Goal: Task Accomplishment & Management: Use online tool/utility

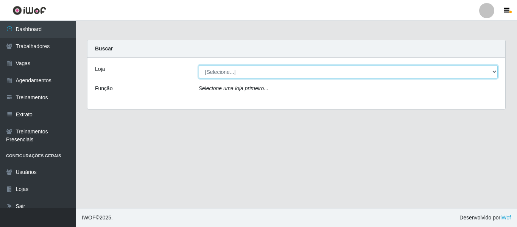
click at [243, 70] on select "[Selecione...] Varejão Supermercados" at bounding box center [349, 71] width 300 height 13
select select "237"
click at [199, 65] on select "[Selecione...] Varejão Supermercados" at bounding box center [349, 71] width 300 height 13
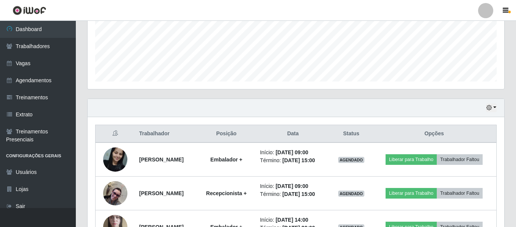
scroll to position [242, 0]
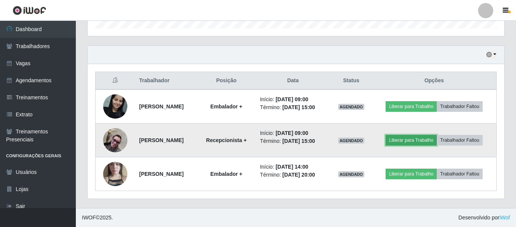
click at [436, 144] on button "Liberar para Trabalho" at bounding box center [410, 140] width 51 height 11
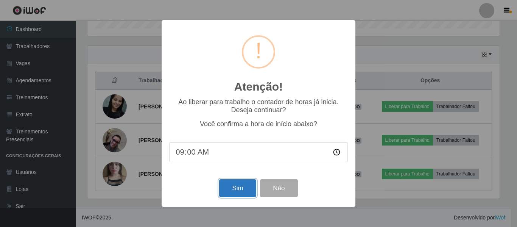
click at [254, 192] on button "Sim" at bounding box center [237, 188] width 37 height 18
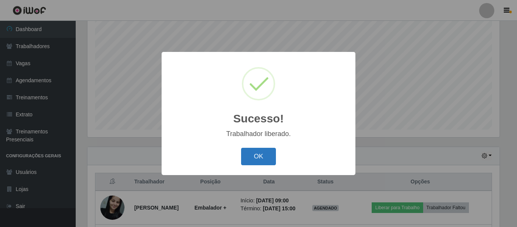
click at [255, 158] on button "OK" at bounding box center [258, 157] width 35 height 18
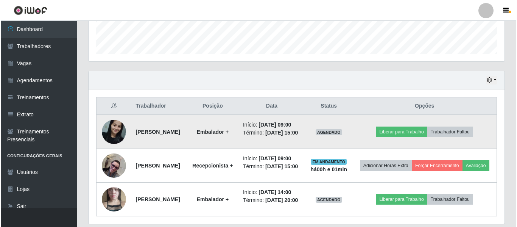
scroll to position [255, 0]
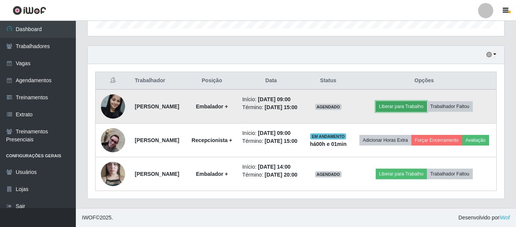
click at [411, 102] on button "Liberar para Trabalho" at bounding box center [400, 106] width 51 height 11
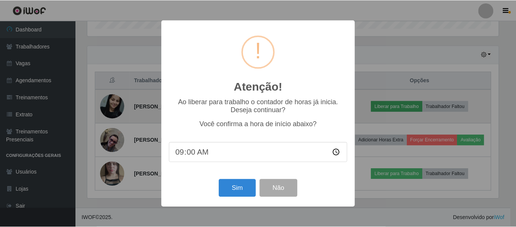
scroll to position [157, 413]
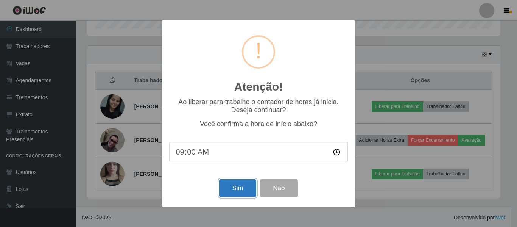
click at [253, 186] on button "Sim" at bounding box center [237, 188] width 37 height 18
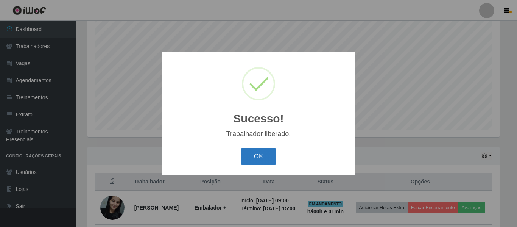
click at [259, 156] on button "OK" at bounding box center [258, 157] width 35 height 18
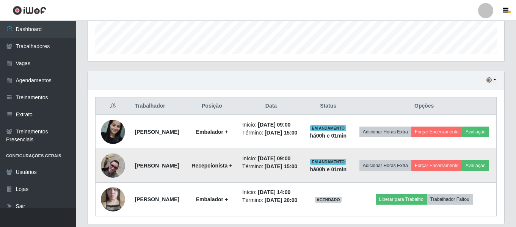
scroll to position [283, 0]
